Goal: Navigation & Orientation: Understand site structure

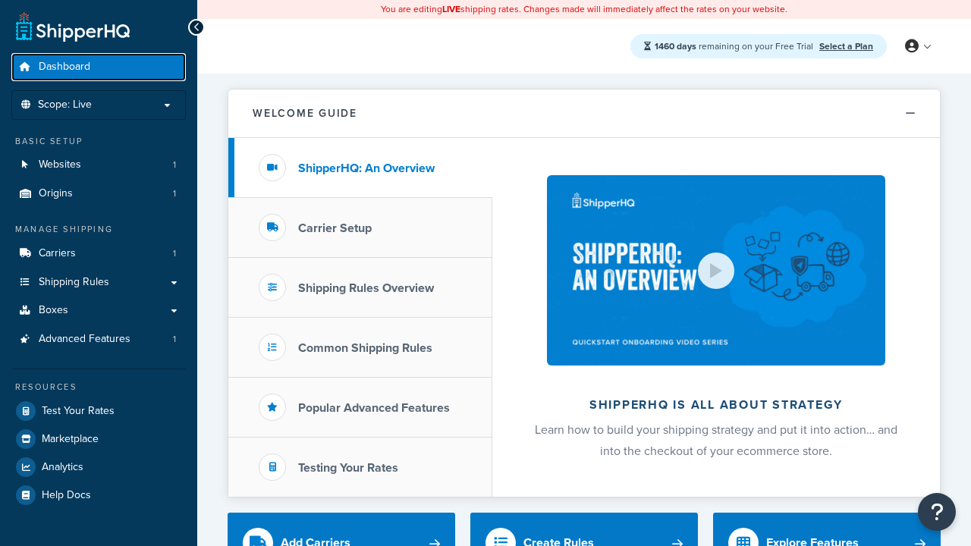
click at [65, 67] on span "Dashboard" at bounding box center [65, 67] width 52 height 13
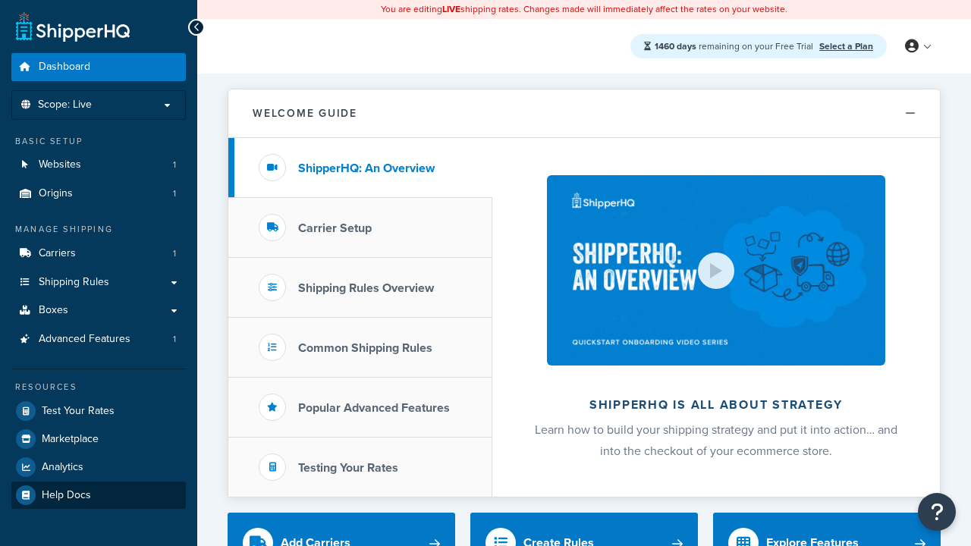
click at [66, 495] on span "Help Docs" at bounding box center [66, 496] width 49 height 13
